Goal: Information Seeking & Learning: Learn about a topic

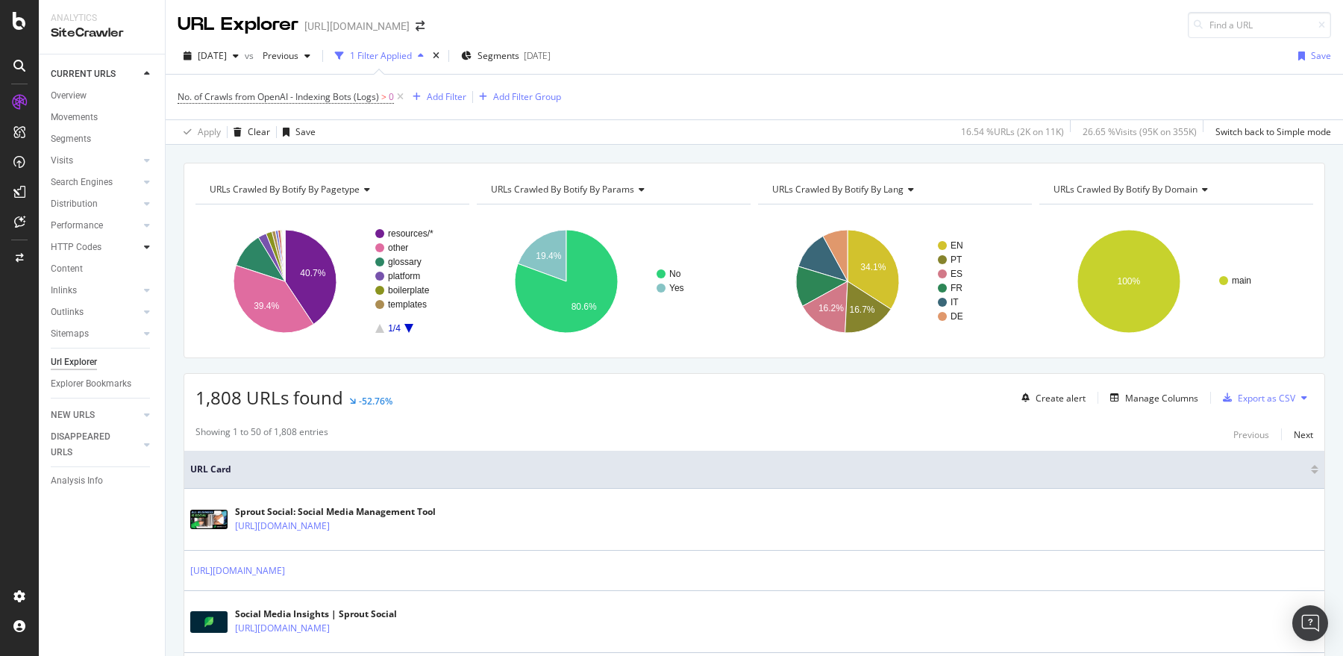
click at [142, 246] on div at bounding box center [146, 246] width 15 height 15
click at [77, 269] on div "Top Charts" at bounding box center [79, 269] width 44 height 16
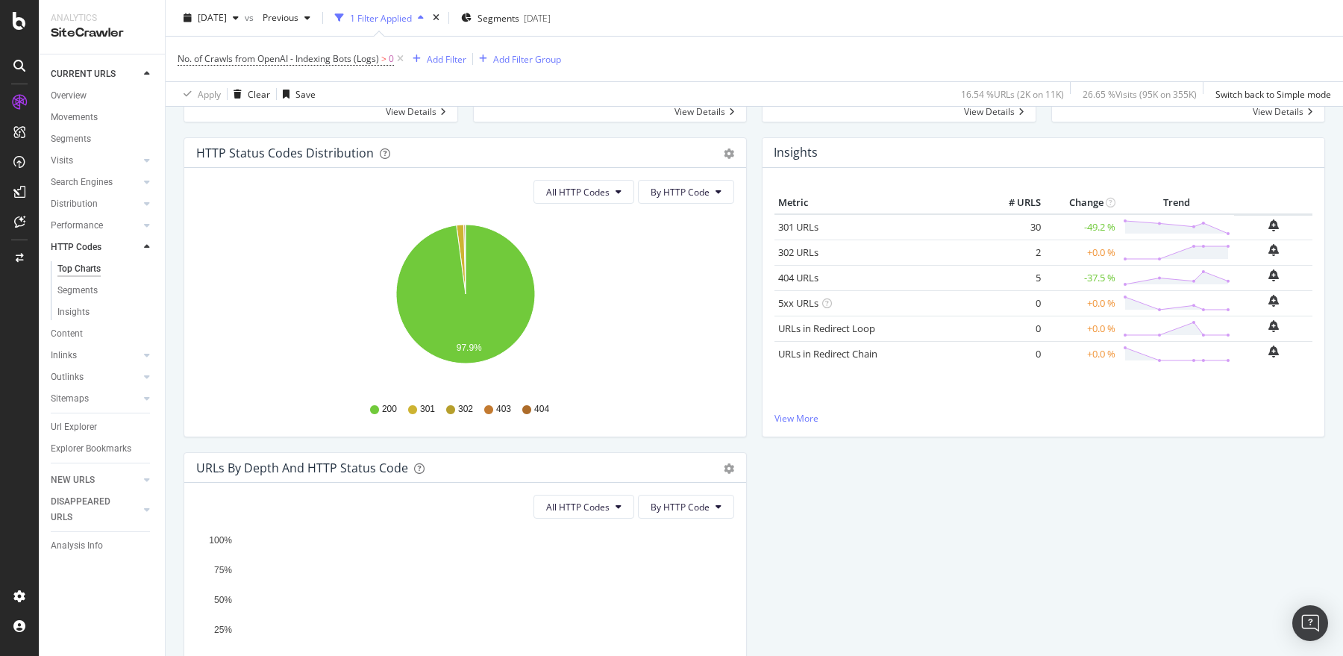
scroll to position [84, 0]
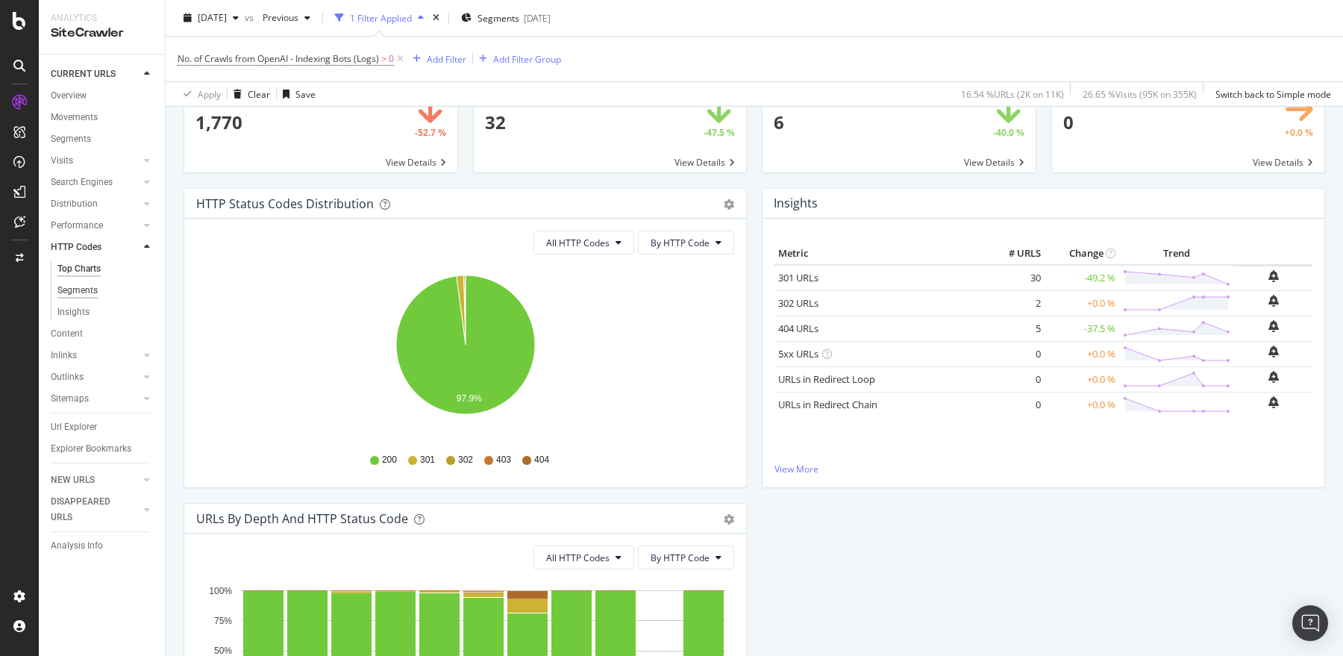
click at [78, 290] on div "Segments" at bounding box center [77, 291] width 40 height 16
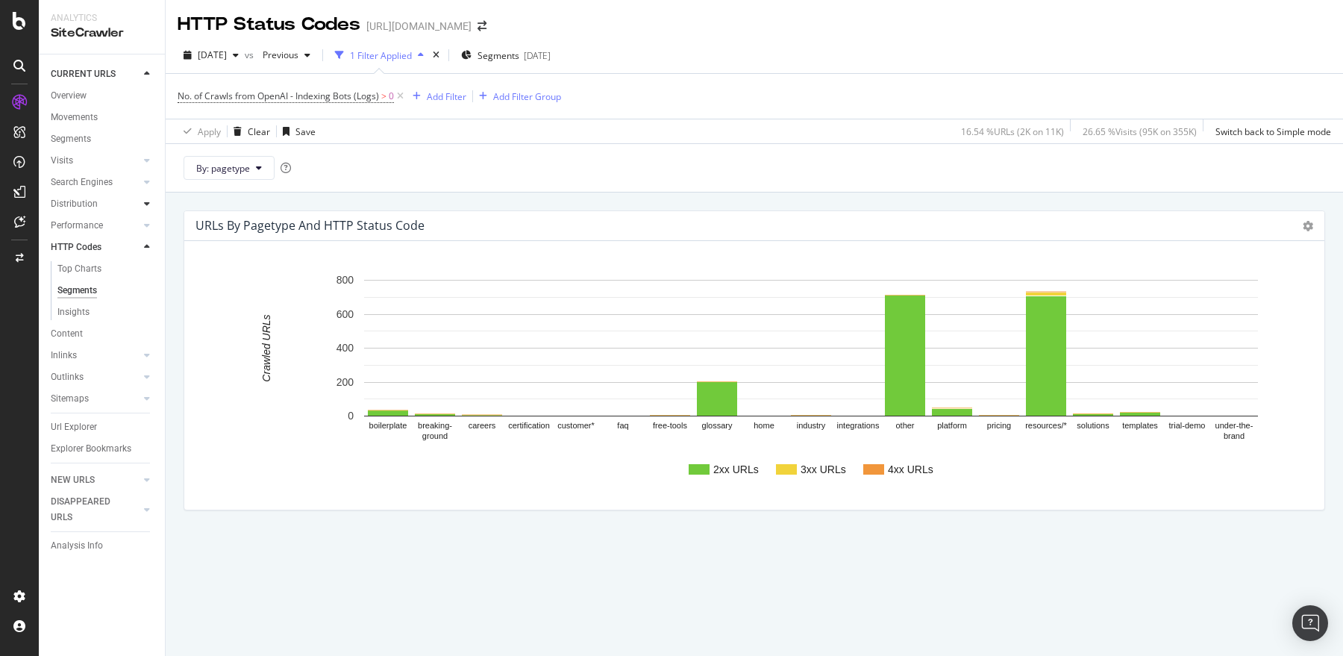
click at [151, 204] on div at bounding box center [146, 203] width 15 height 15
click at [84, 230] on div "Top Charts" at bounding box center [79, 226] width 44 height 16
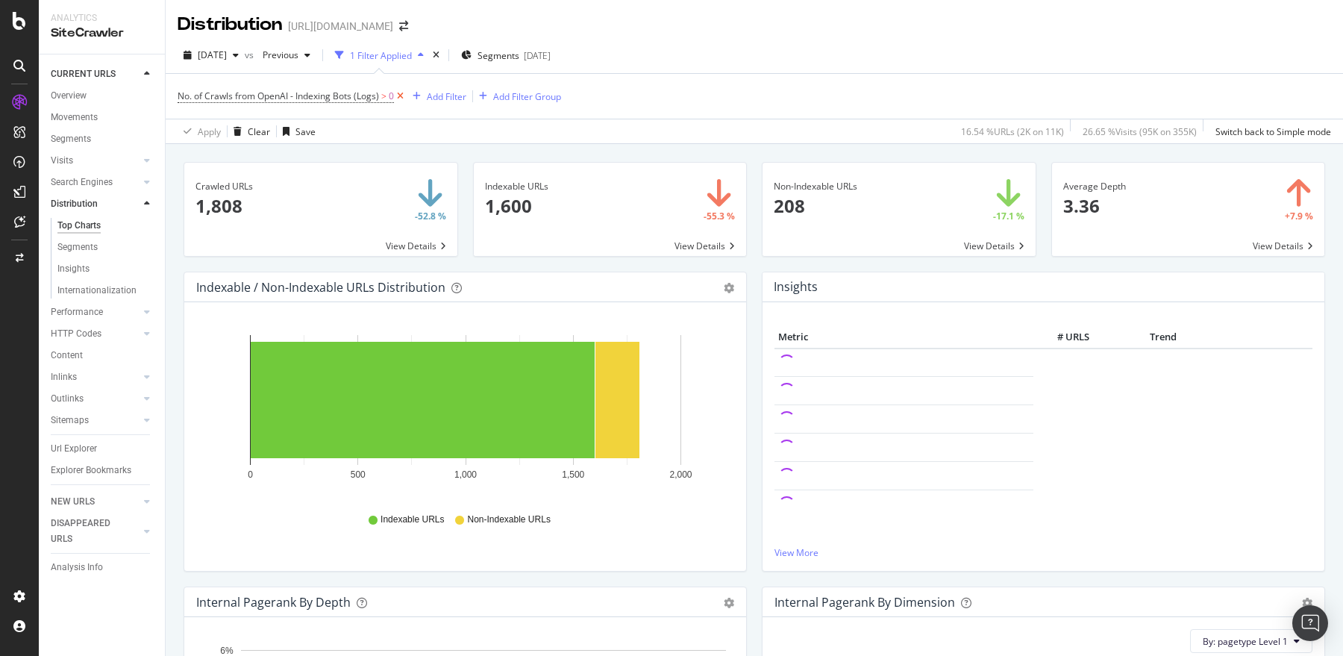
click at [401, 94] on icon at bounding box center [400, 96] width 13 height 15
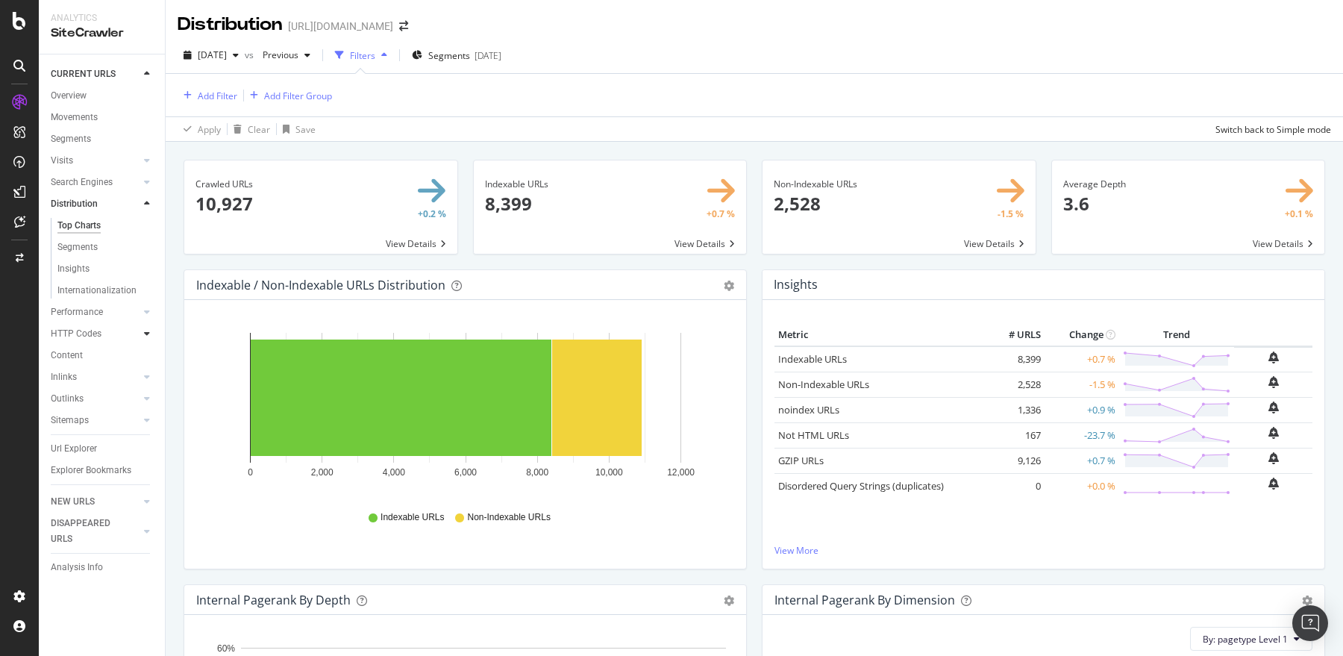
click at [144, 333] on icon at bounding box center [147, 333] width 6 height 9
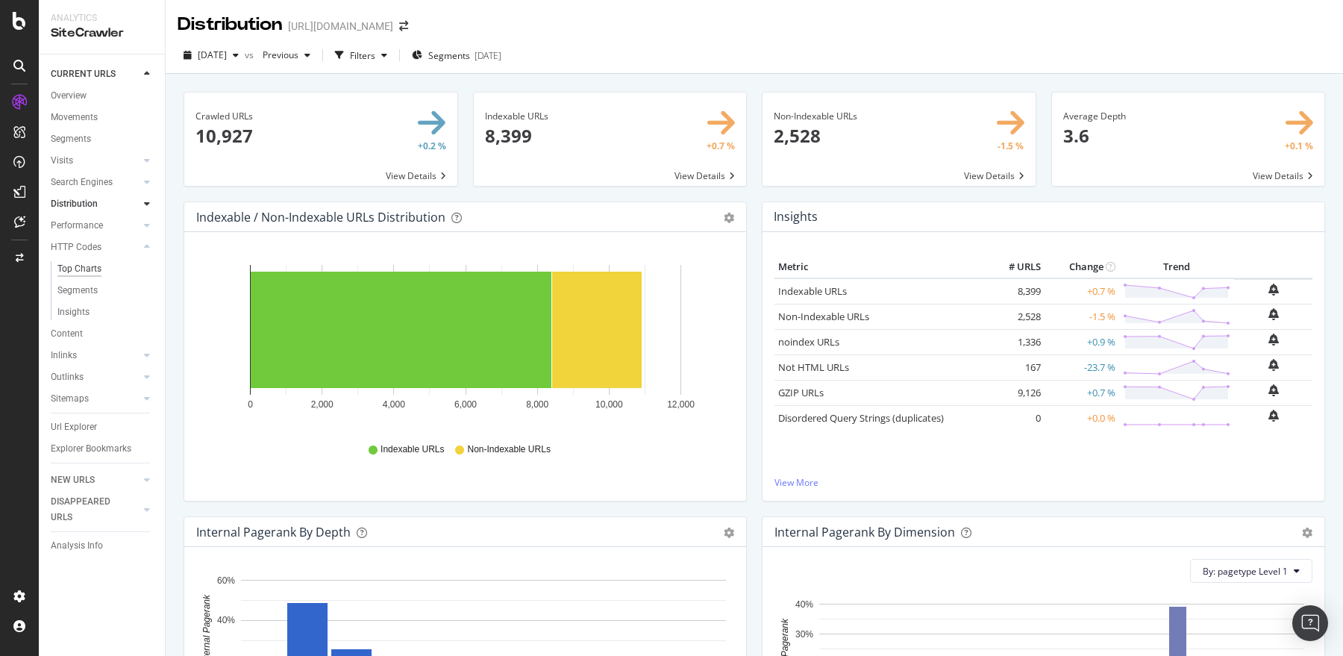
click at [84, 271] on div "Top Charts" at bounding box center [79, 269] width 44 height 16
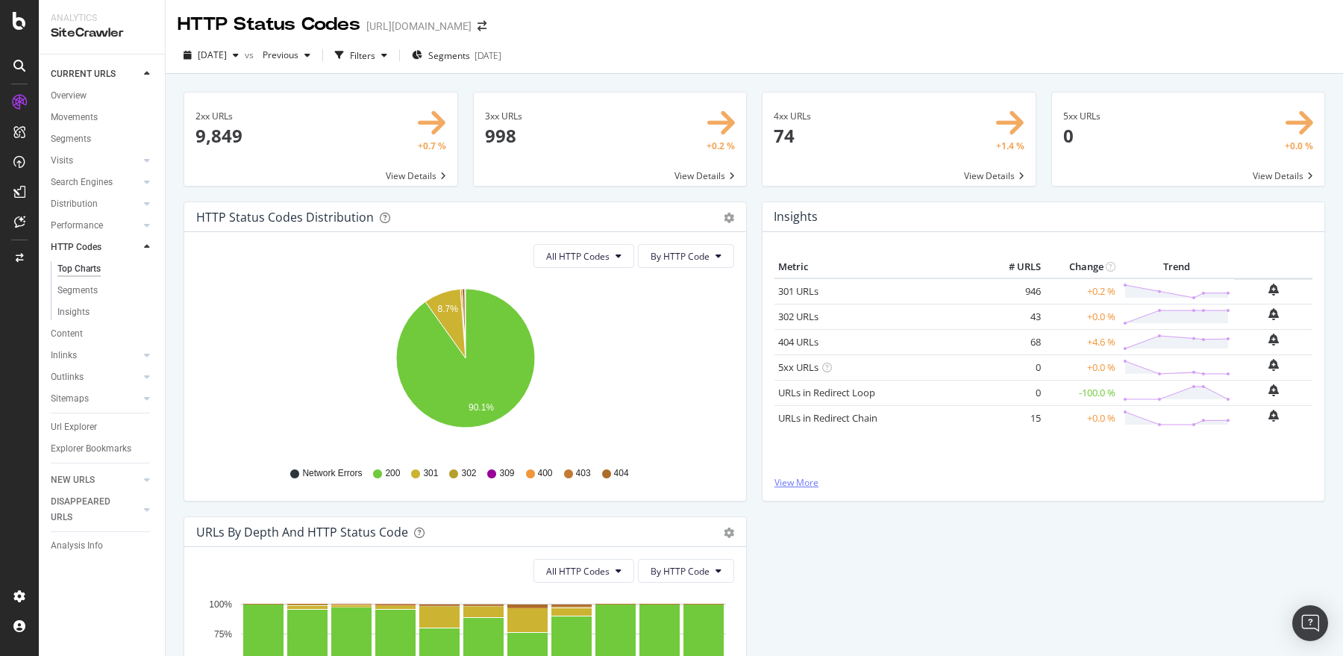
click at [794, 479] on link "View More" at bounding box center [1043, 482] width 538 height 13
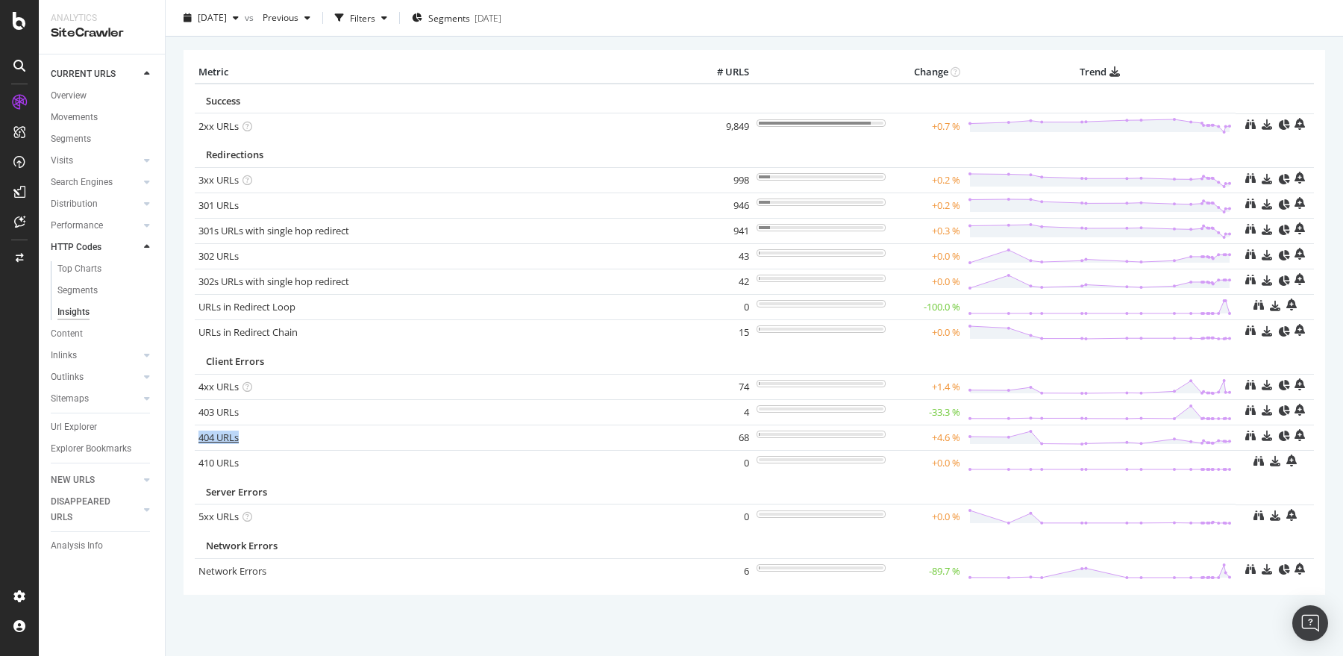
scroll to position [73, 0]
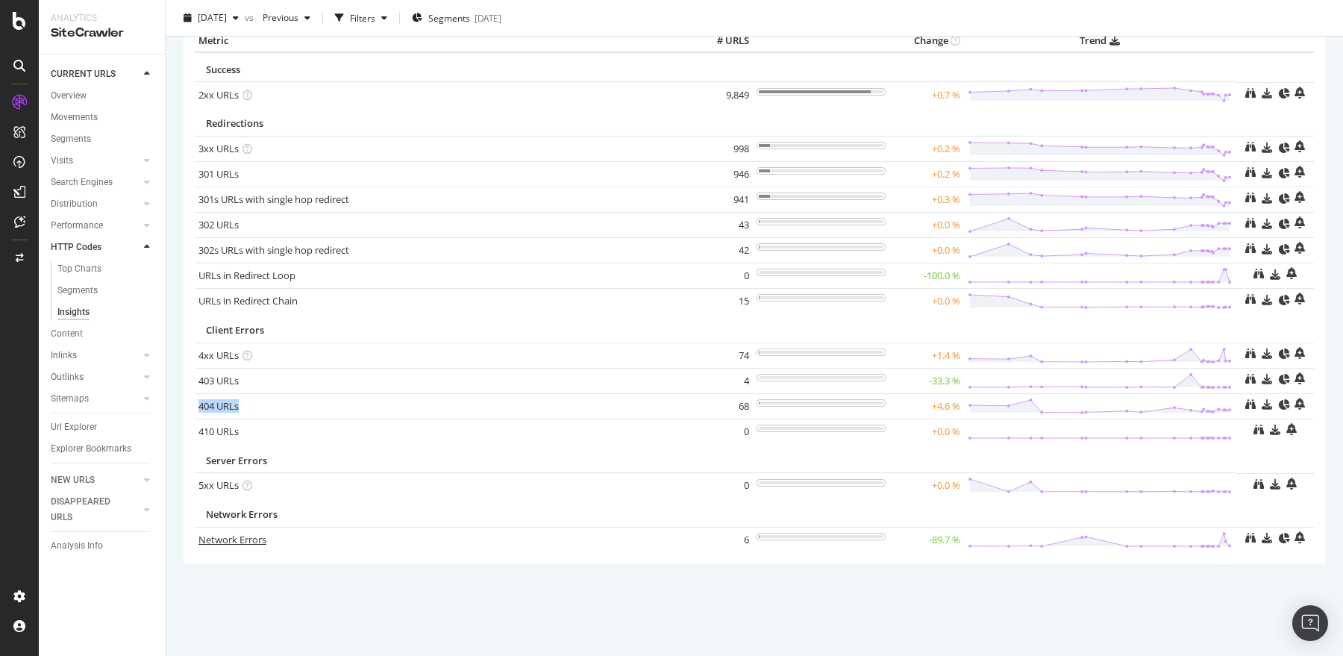
click at [228, 536] on link "Network Errors" at bounding box center [232, 539] width 68 height 13
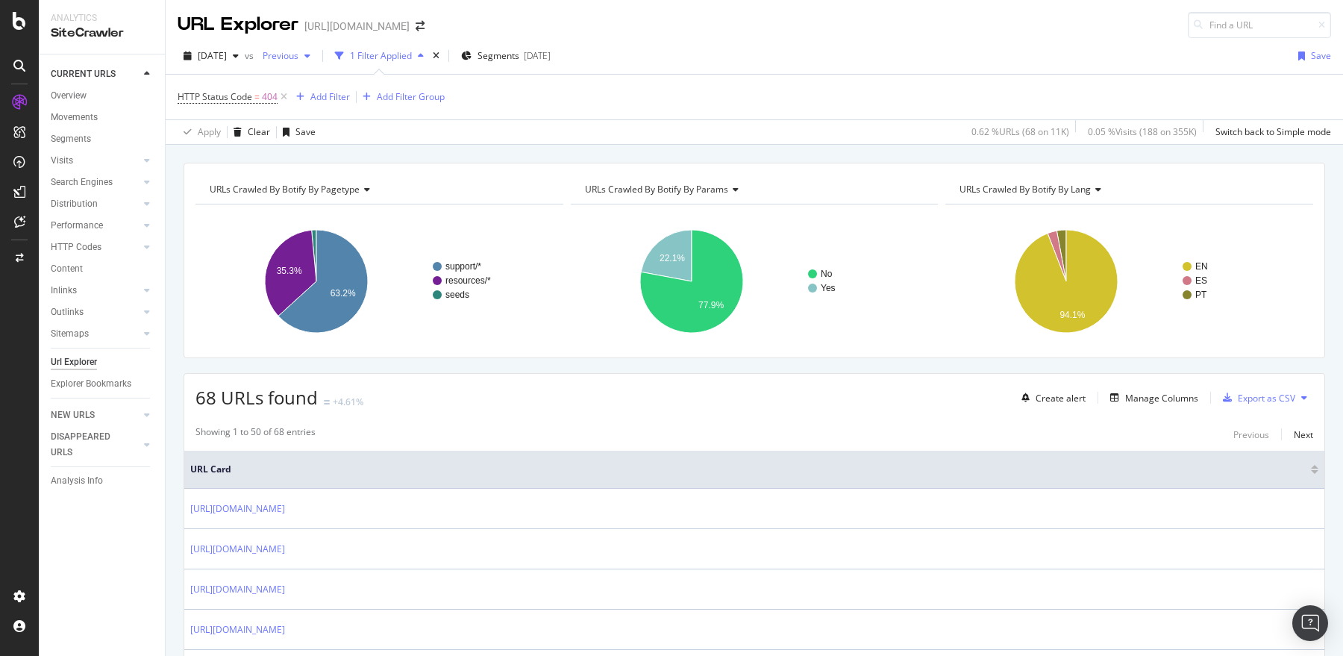
click at [316, 54] on div "button" at bounding box center [307, 55] width 18 height 9
click at [337, 166] on div "[DATE]" at bounding box center [325, 163] width 78 height 13
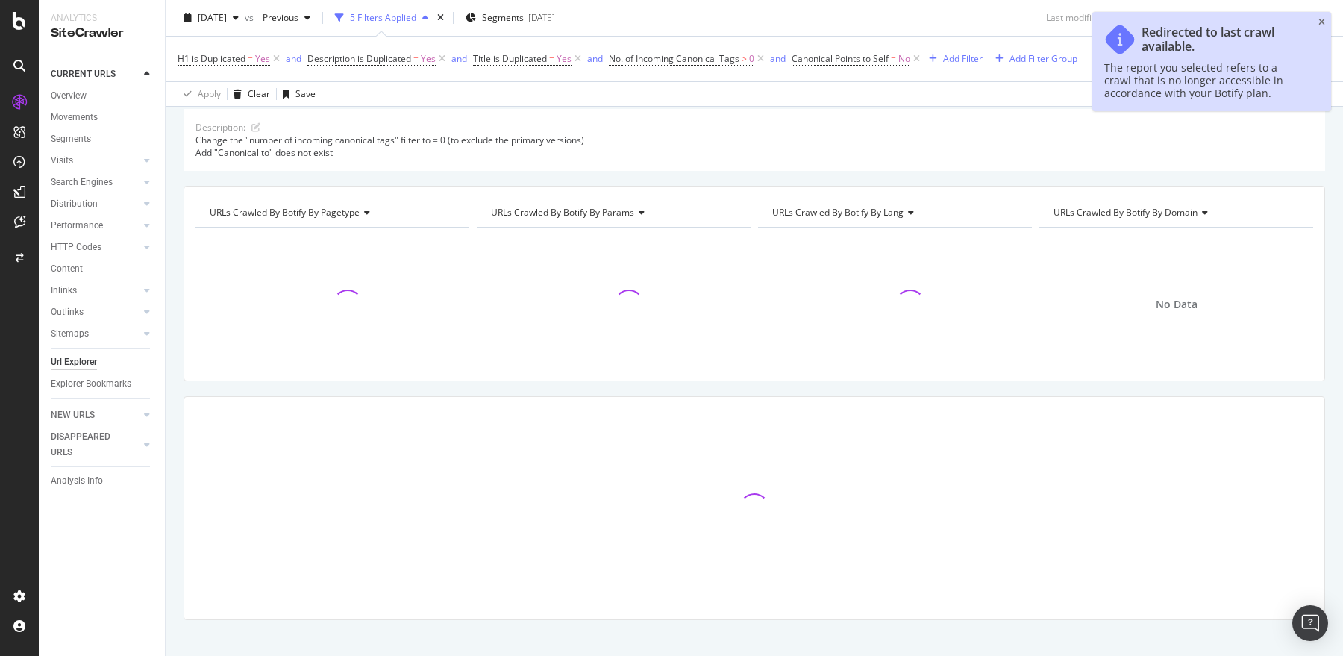
scroll to position [57, 0]
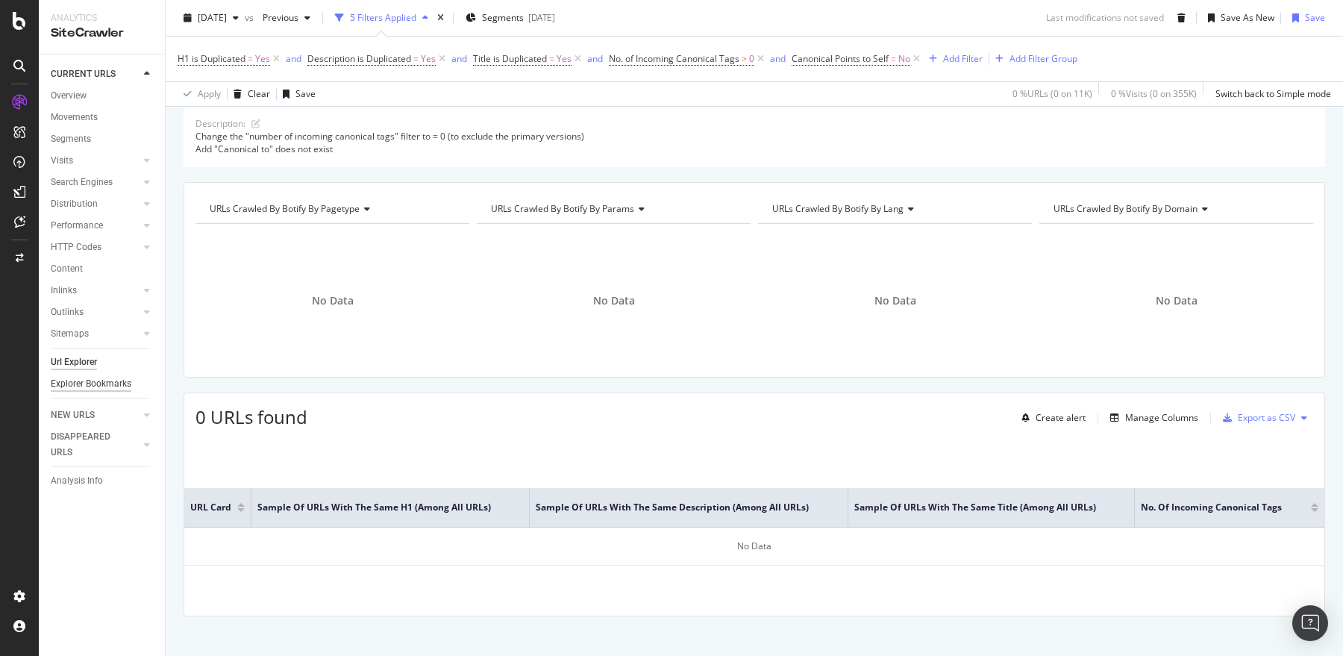
click at [81, 386] on div "Explorer Bookmarks" at bounding box center [91, 384] width 81 height 16
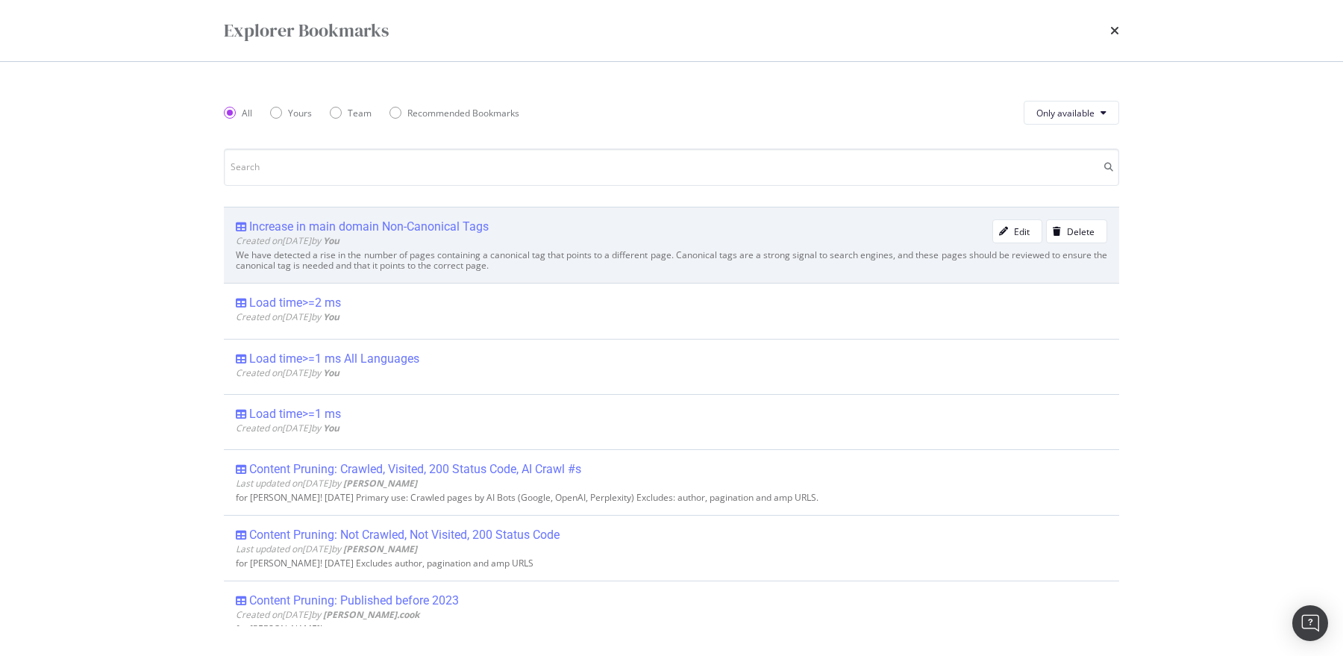
click at [292, 227] on div "Increase in main domain Non-Canonical Tags" at bounding box center [368, 226] width 239 height 15
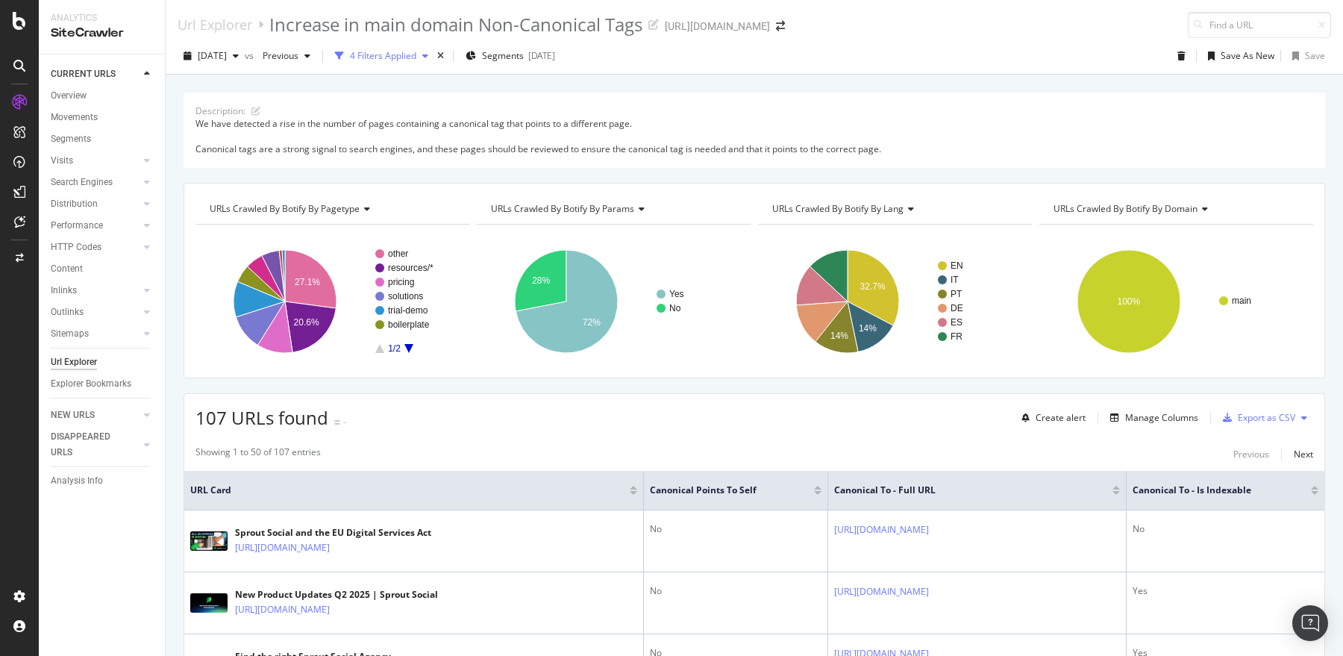
click at [408, 59] on div "4 Filters Applied" at bounding box center [383, 55] width 66 height 13
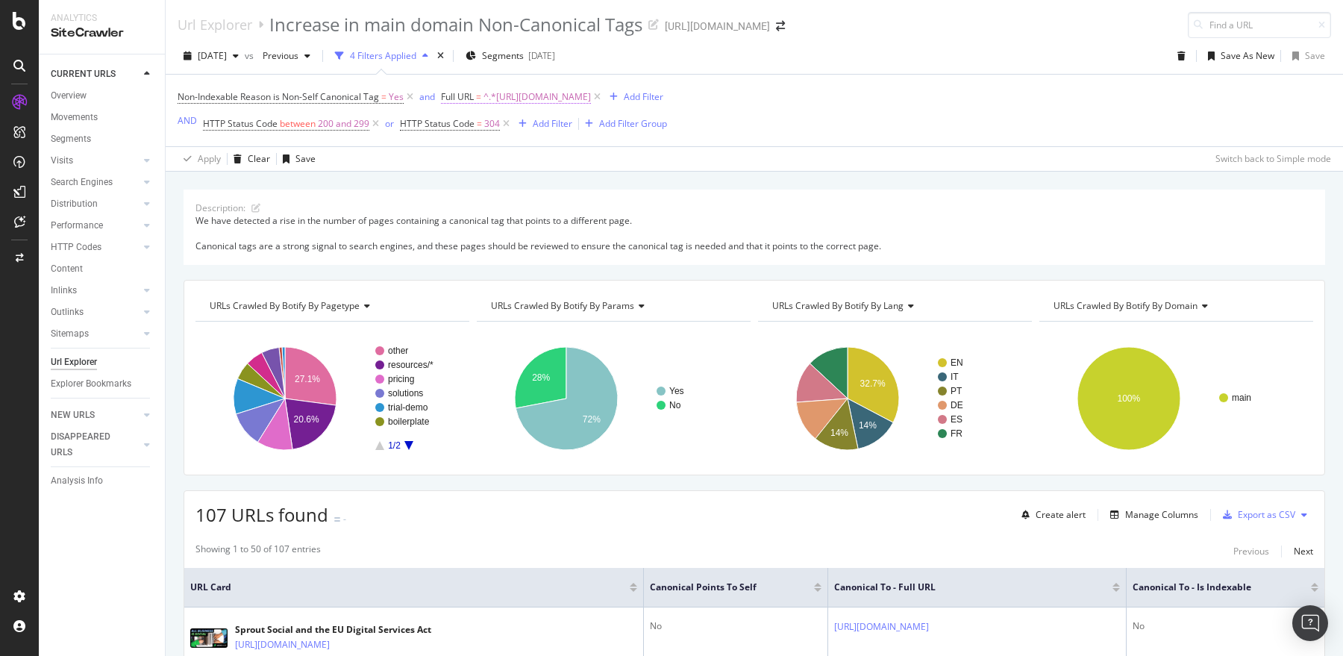
click at [577, 97] on span "^.*https://sproutsocial.com/.*$" at bounding box center [536, 97] width 107 height 21
click at [492, 135] on input "[URL][DOMAIN_NAME]" at bounding box center [495, 126] width 106 height 17
type input "https://community.sproutsocial.com/"
click at [702, 125] on div "Apply" at bounding box center [713, 119] width 23 height 13
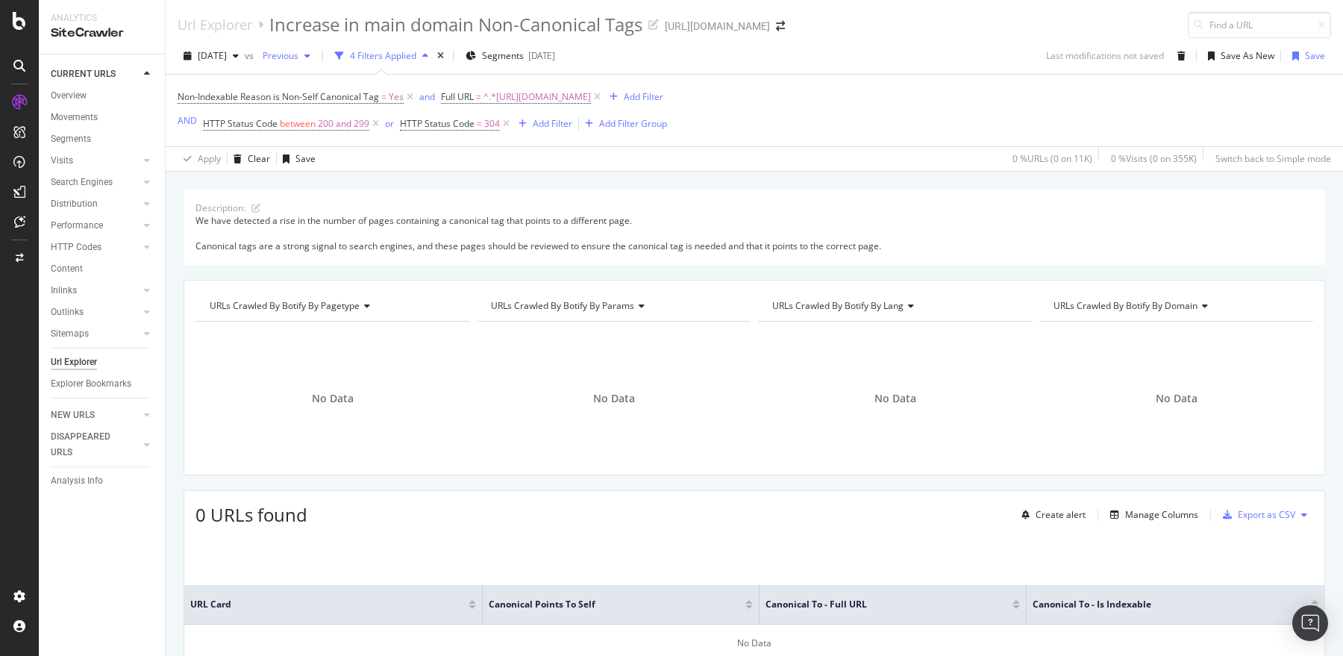
click at [316, 55] on div "button" at bounding box center [307, 55] width 18 height 9
click at [336, 163] on div "[DATE]" at bounding box center [325, 163] width 78 height 13
click at [104, 382] on div "Explorer Bookmarks" at bounding box center [91, 384] width 81 height 16
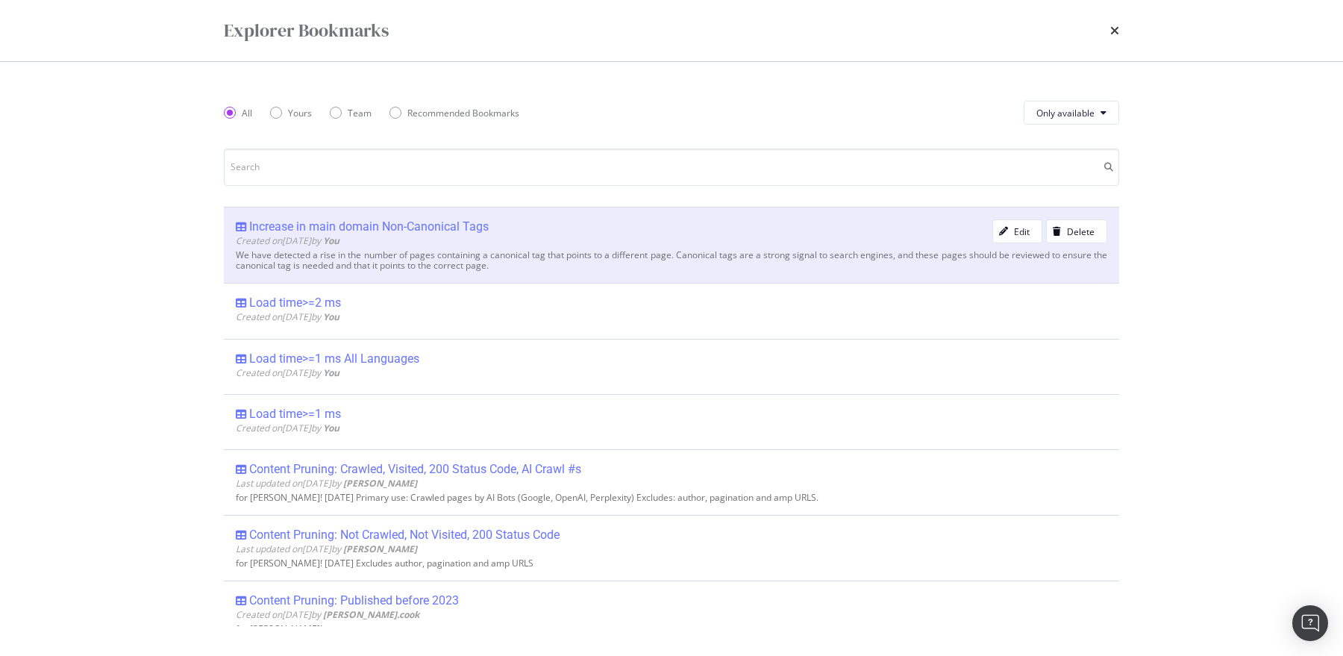
click at [298, 225] on div "Increase in main domain Non-Canonical Tags" at bounding box center [368, 226] width 239 height 15
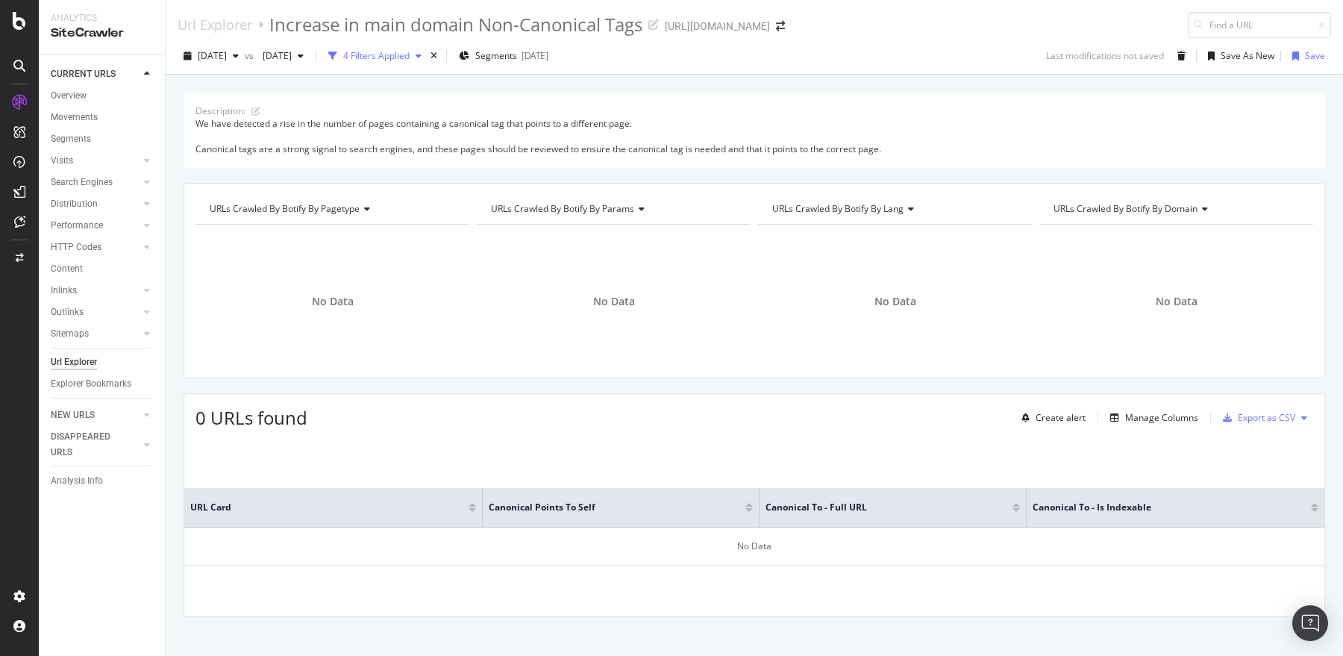
click at [409, 52] on div "4 Filters Applied" at bounding box center [376, 55] width 66 height 13
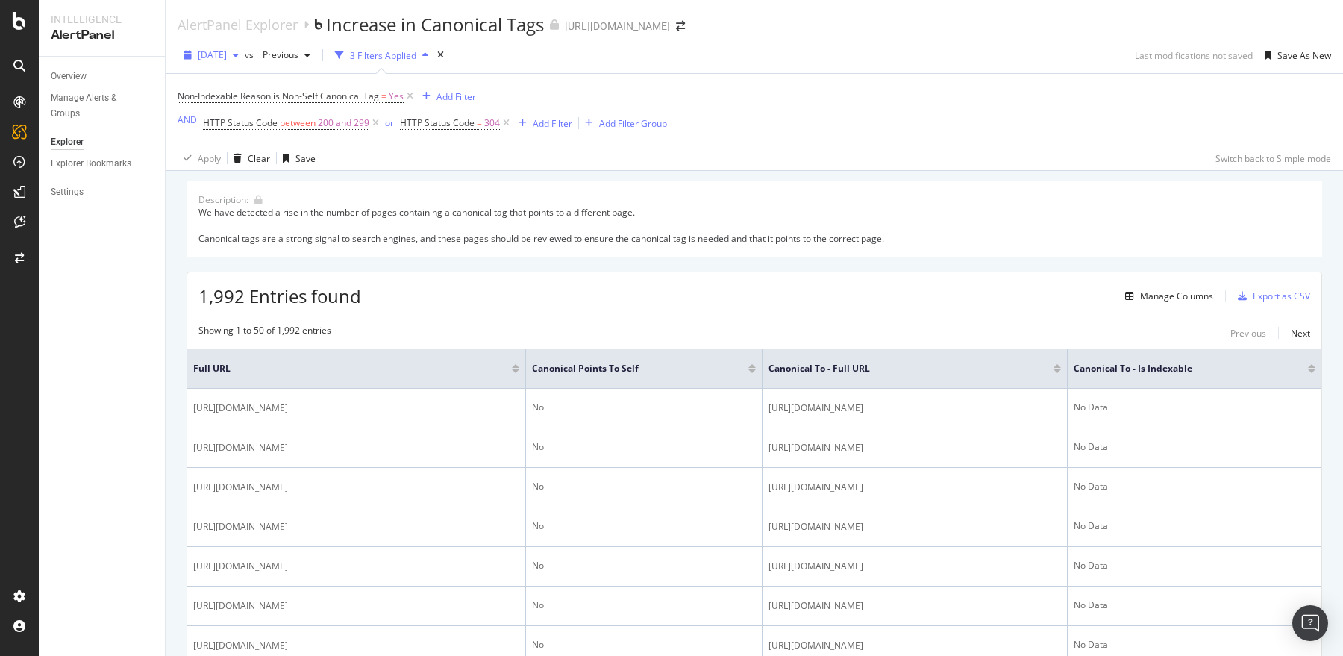
click at [227, 57] on span "[DATE]" at bounding box center [212, 54] width 29 height 13
click at [251, 81] on div "[DATE]" at bounding box center [240, 84] width 83 height 13
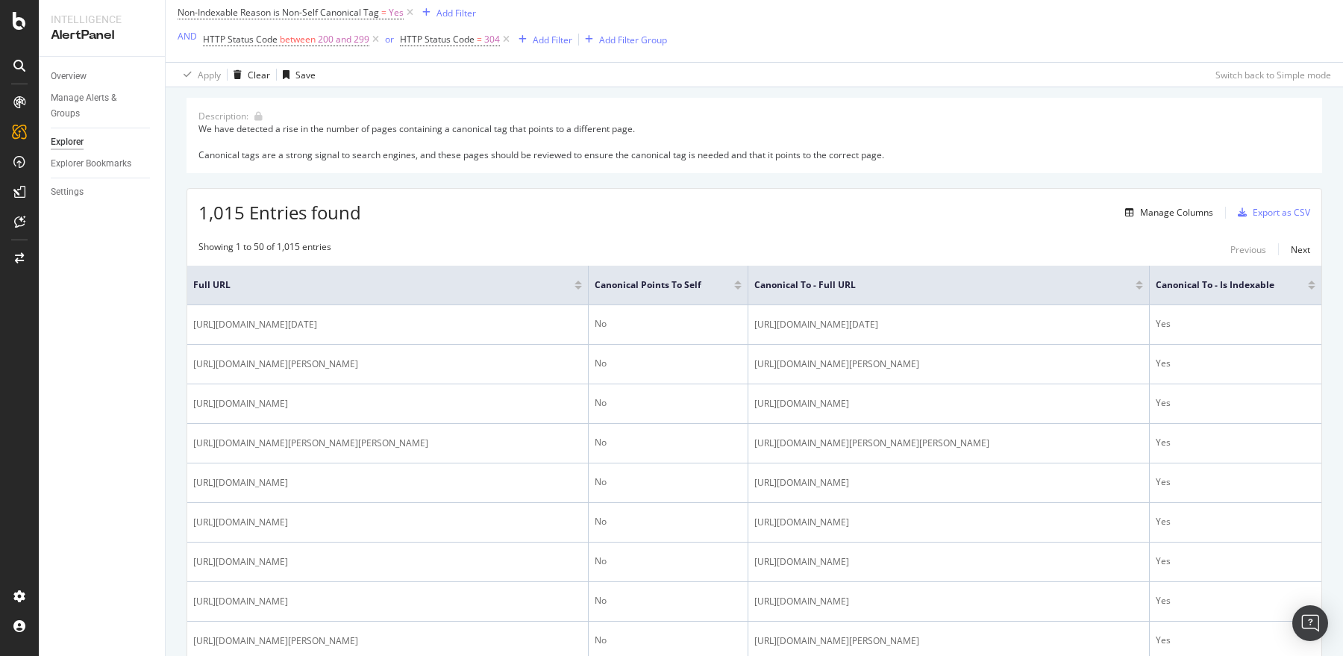
scroll to position [86, 0]
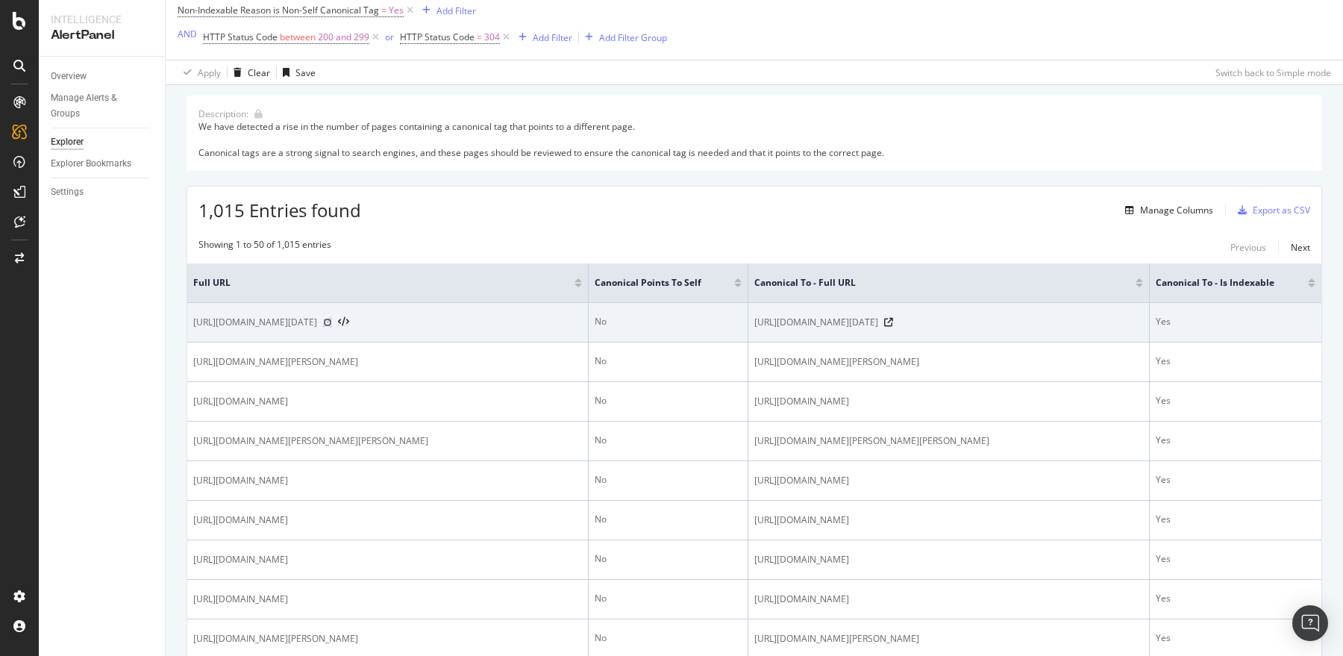
click at [332, 326] on icon at bounding box center [327, 322] width 9 height 9
